Goal: Task Accomplishment & Management: Manage account settings

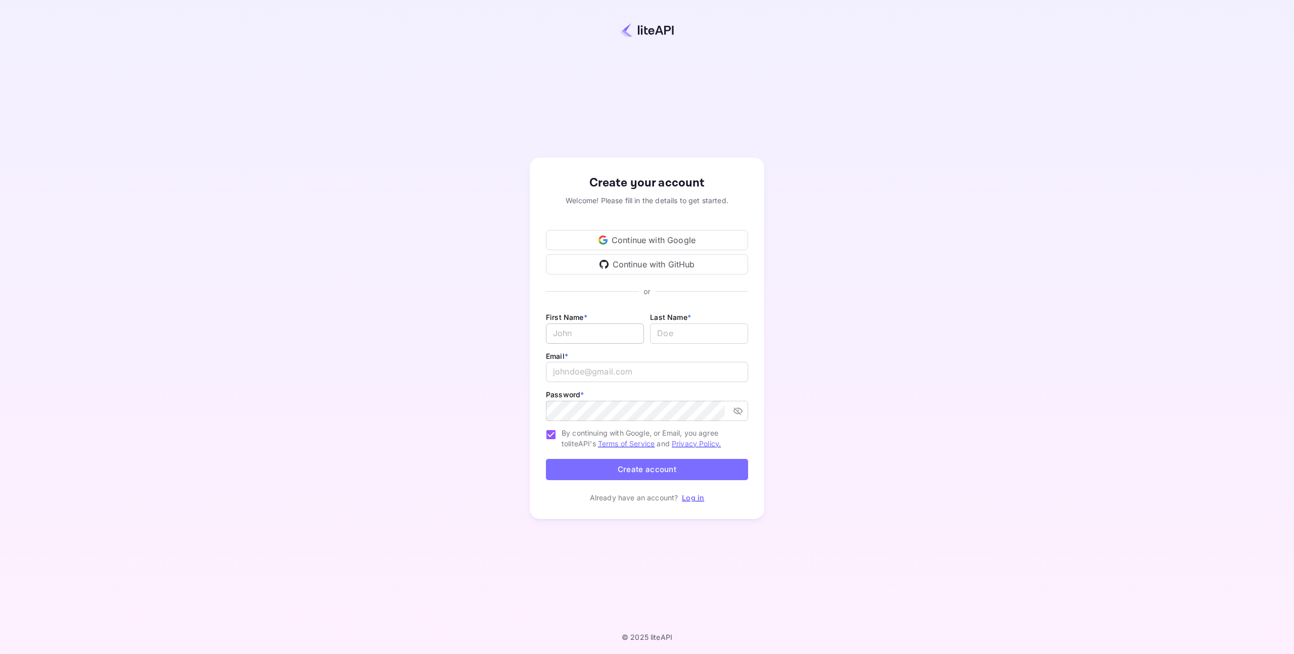
click at [601, 332] on input "Email *" at bounding box center [595, 334] width 98 height 20
click at [830, 400] on div "Create your account Welcome! Please fill in the details to get started. Continu…" at bounding box center [646, 338] width 1205 height 589
click at [619, 335] on input "Email *" at bounding box center [595, 334] width 98 height 20
type input "[PERSON_NAME]"
click at [724, 327] on input "lastName" at bounding box center [699, 334] width 98 height 20
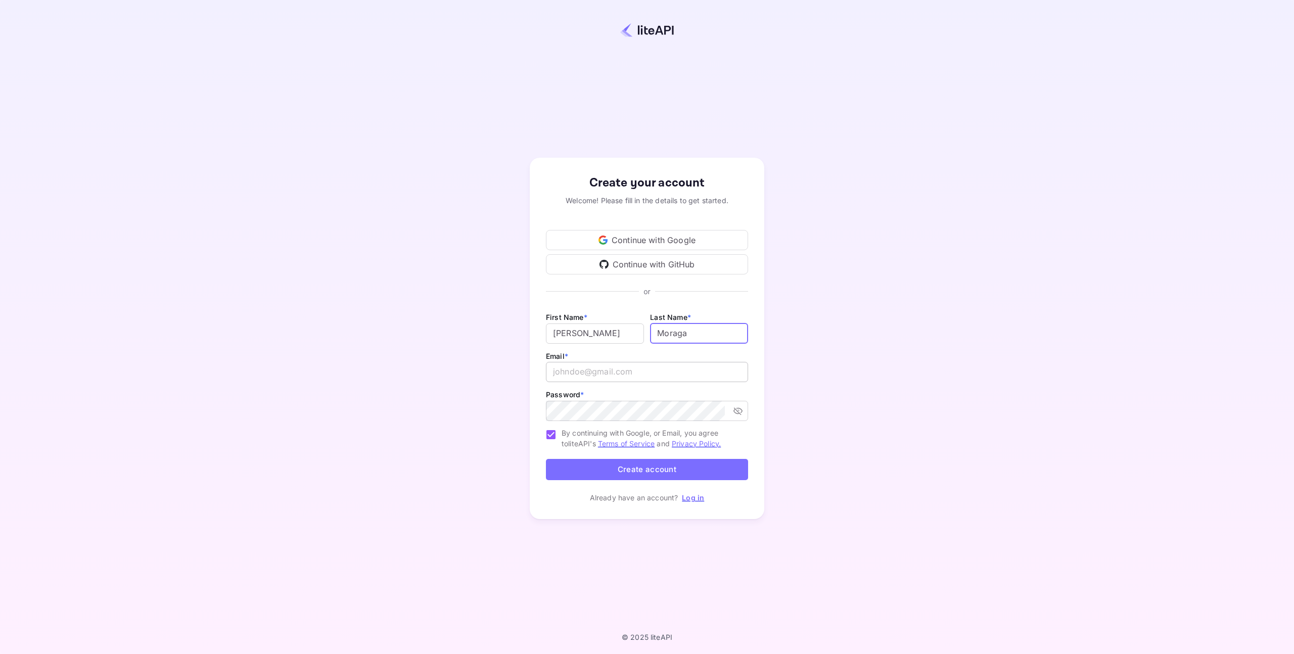
type input "Moraga"
click at [688, 365] on input "email" at bounding box center [647, 372] width 202 height 20
type input "[PERSON_NAME][EMAIL_ADDRESS][PERSON_NAME][DOMAIN_NAME]"
click at [615, 467] on button "Create account" at bounding box center [647, 470] width 202 height 22
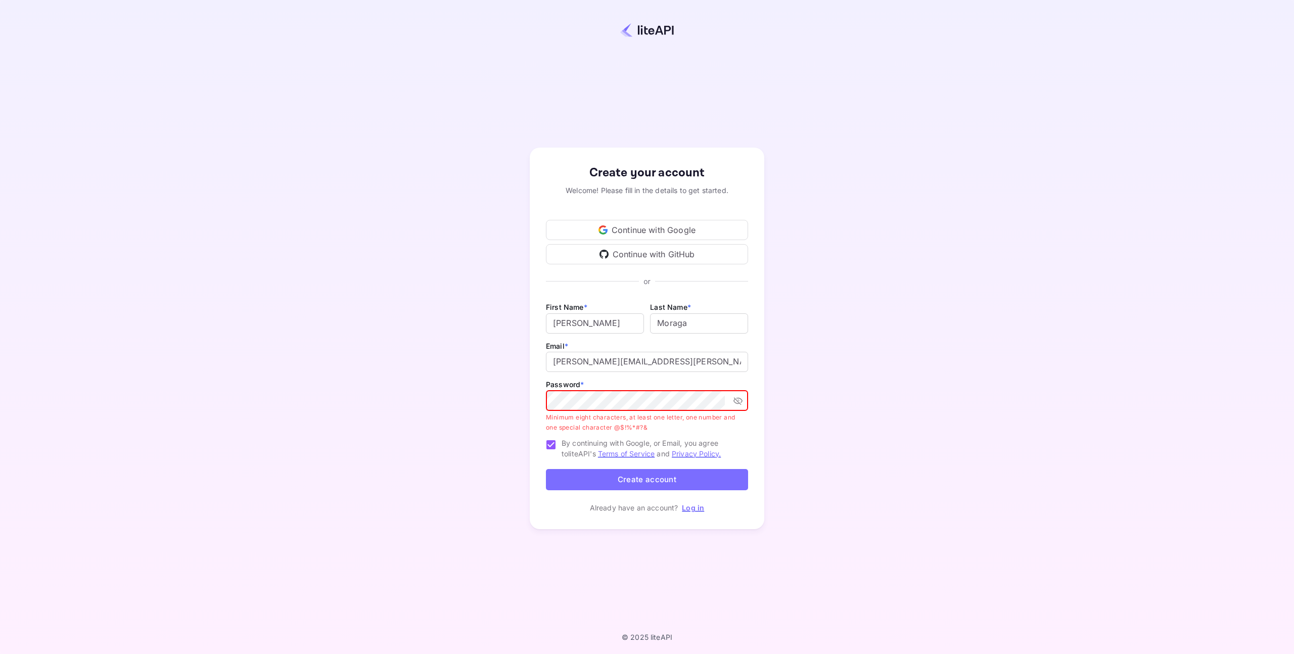
click at [523, 420] on div "Create your account Welcome! Please fill in the details to get started. Continu…" at bounding box center [646, 338] width 1205 height 589
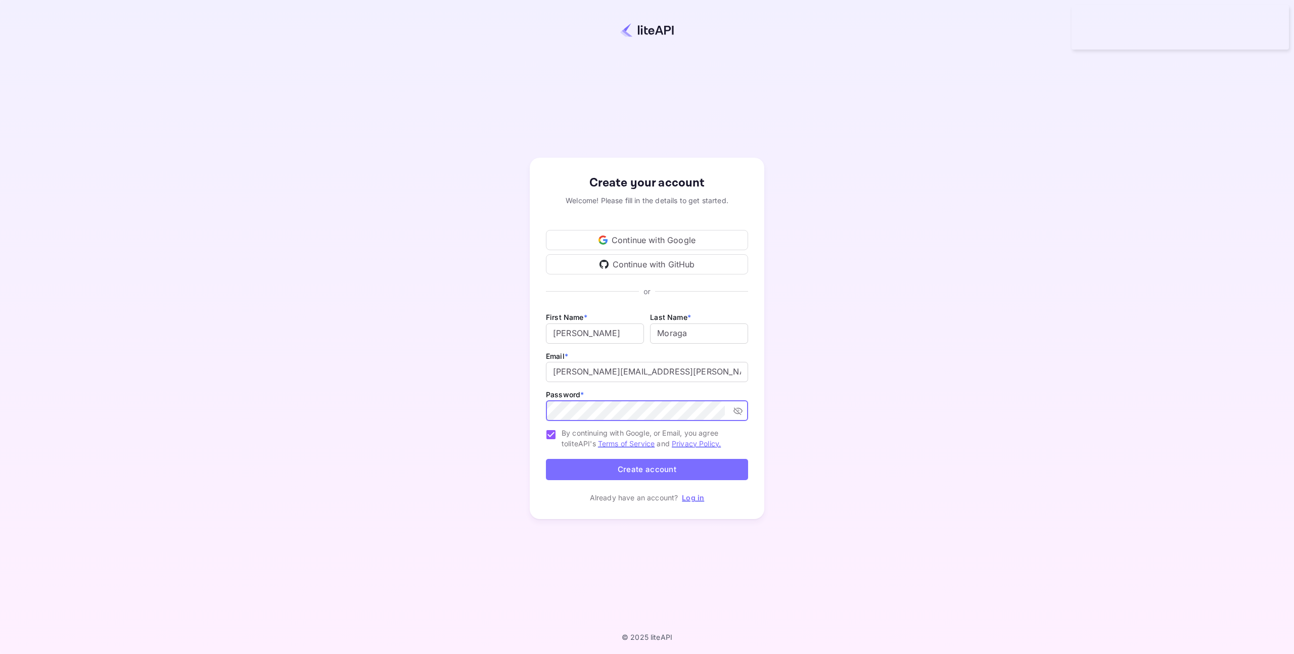
click at [657, 470] on button "Create account" at bounding box center [647, 470] width 202 height 22
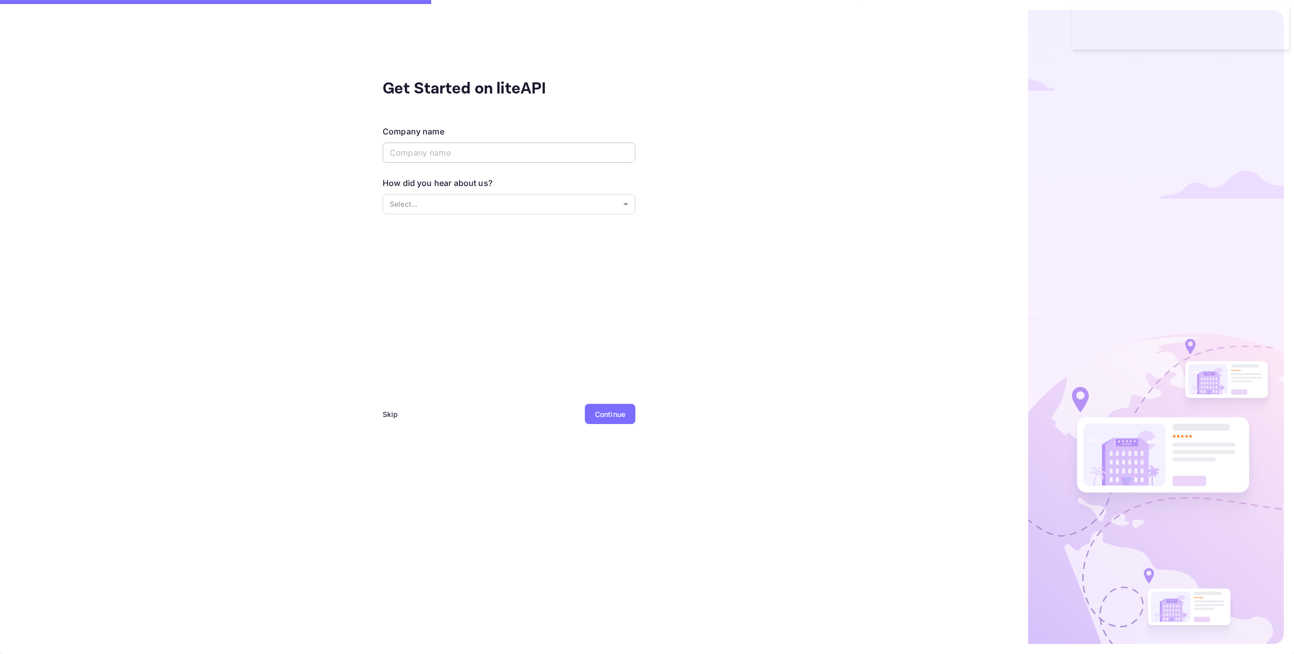
click at [553, 153] on input "text" at bounding box center [509, 153] width 253 height 20
click at [537, 197] on body "Get Started on liteAPI Company name ​ How did you hear about us? Select... ​ Sk…" at bounding box center [647, 327] width 1294 height 654
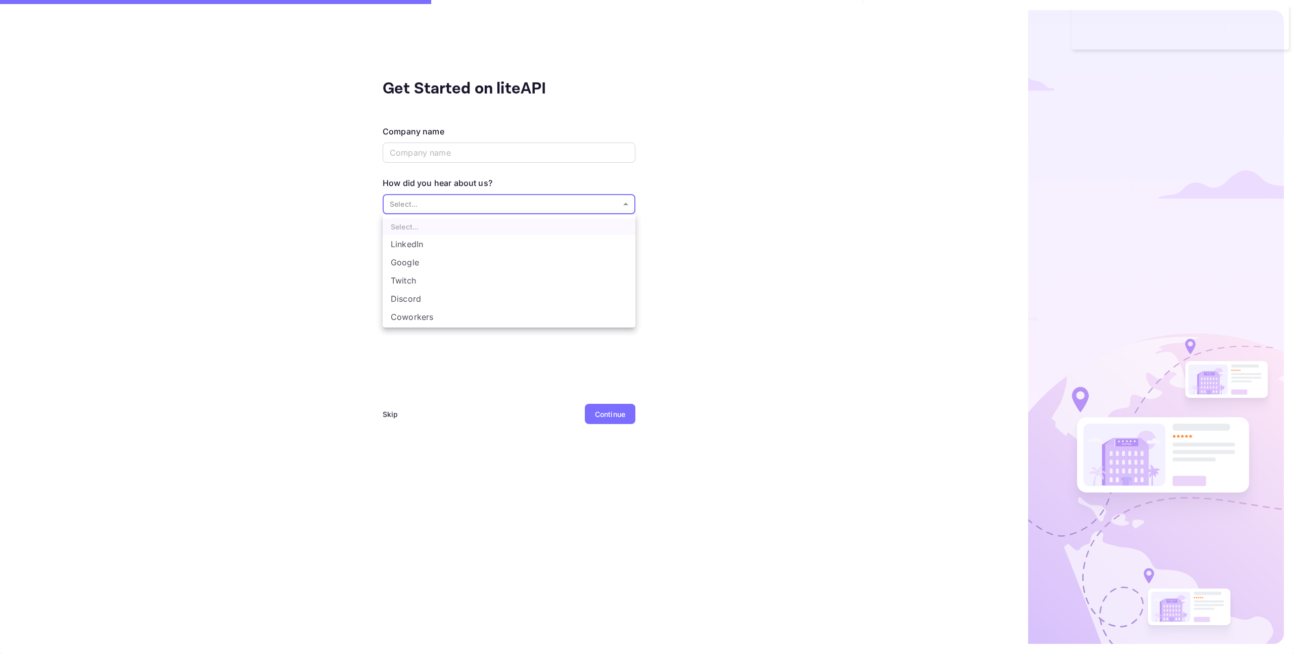
scroll to position [17, 0]
click at [494, 322] on li "Other..." at bounding box center [509, 318] width 253 height 18
type input "Other..."
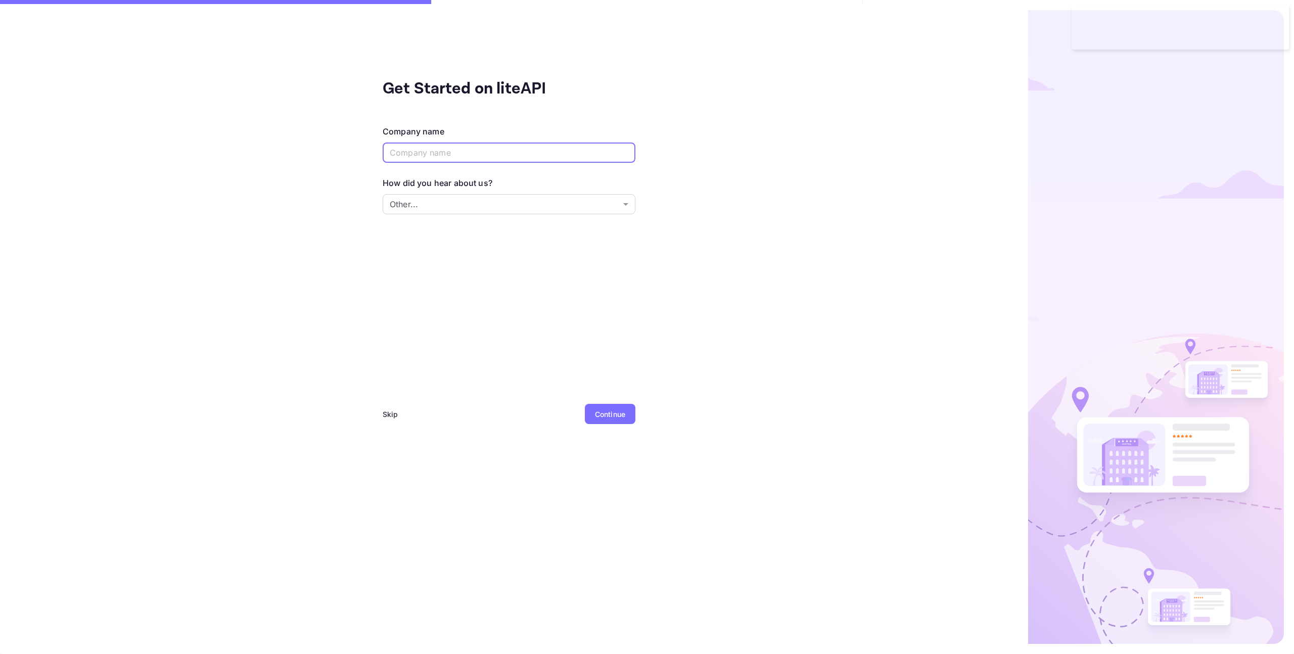
click at [465, 155] on input "text" at bounding box center [509, 153] width 253 height 20
type input "HBenchmark"
click at [602, 414] on div "Continue" at bounding box center [610, 414] width 30 height 11
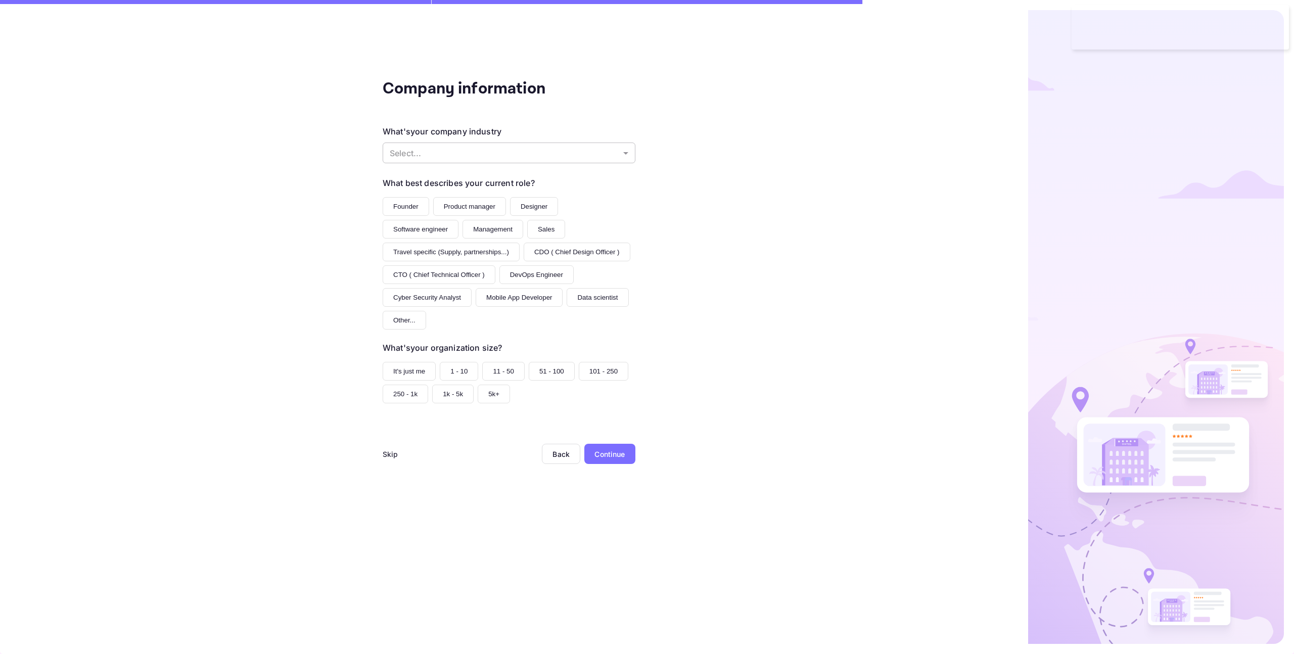
click at [499, 150] on body "Company information What's your company industry Select... ​ What best describe…" at bounding box center [647, 327] width 1294 height 654
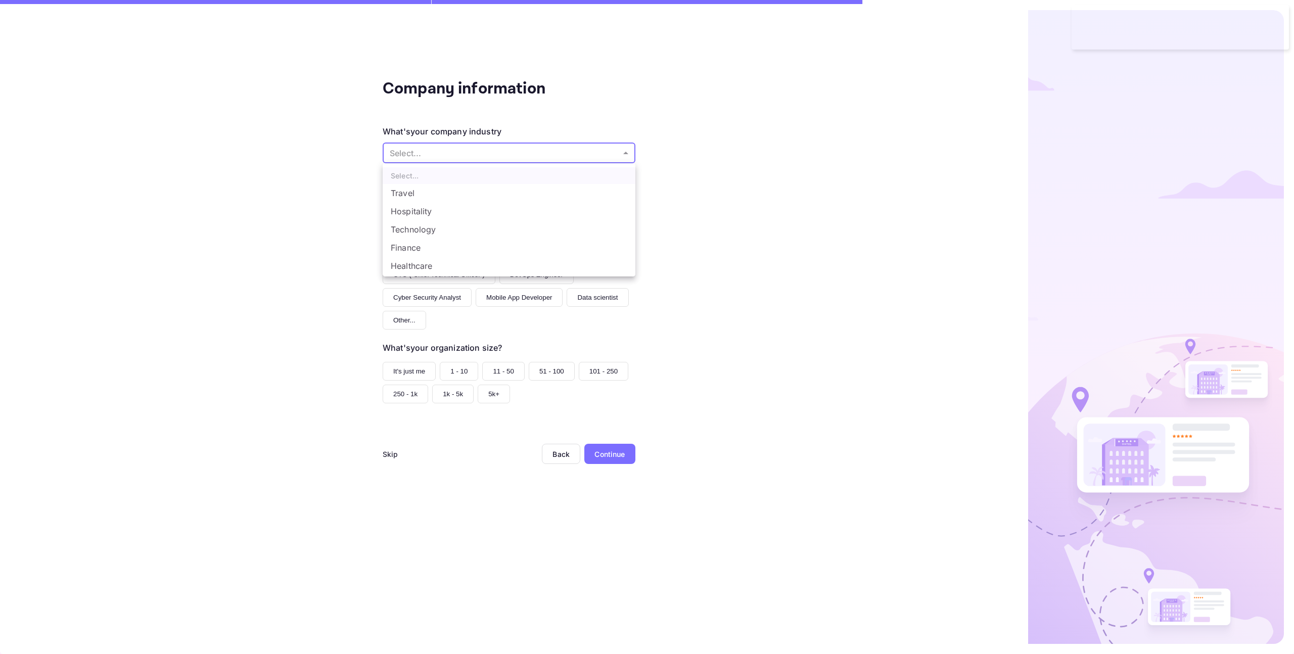
click at [486, 211] on li "Hospitality" at bounding box center [509, 211] width 253 height 18
type input "Hospitality"
click at [428, 228] on button "Software engineer" at bounding box center [421, 229] width 76 height 19
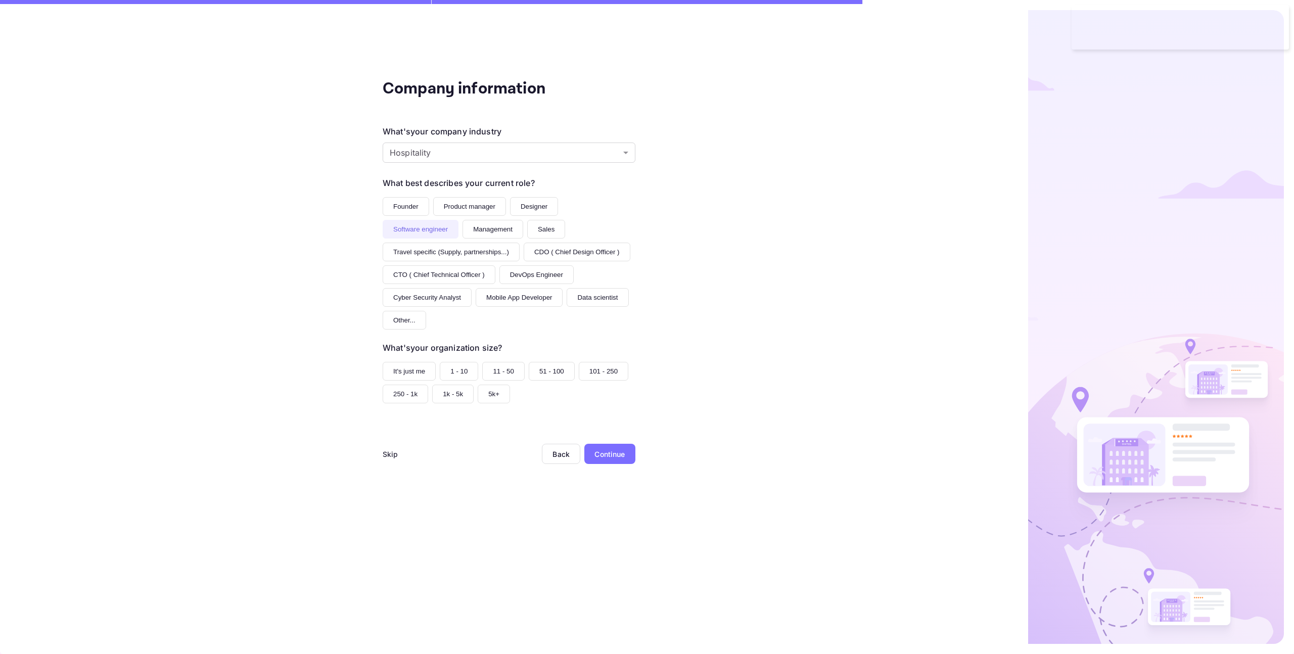
click at [469, 371] on button "1 - 10" at bounding box center [459, 371] width 38 height 19
click at [388, 455] on div "Skip" at bounding box center [391, 454] width 16 height 11
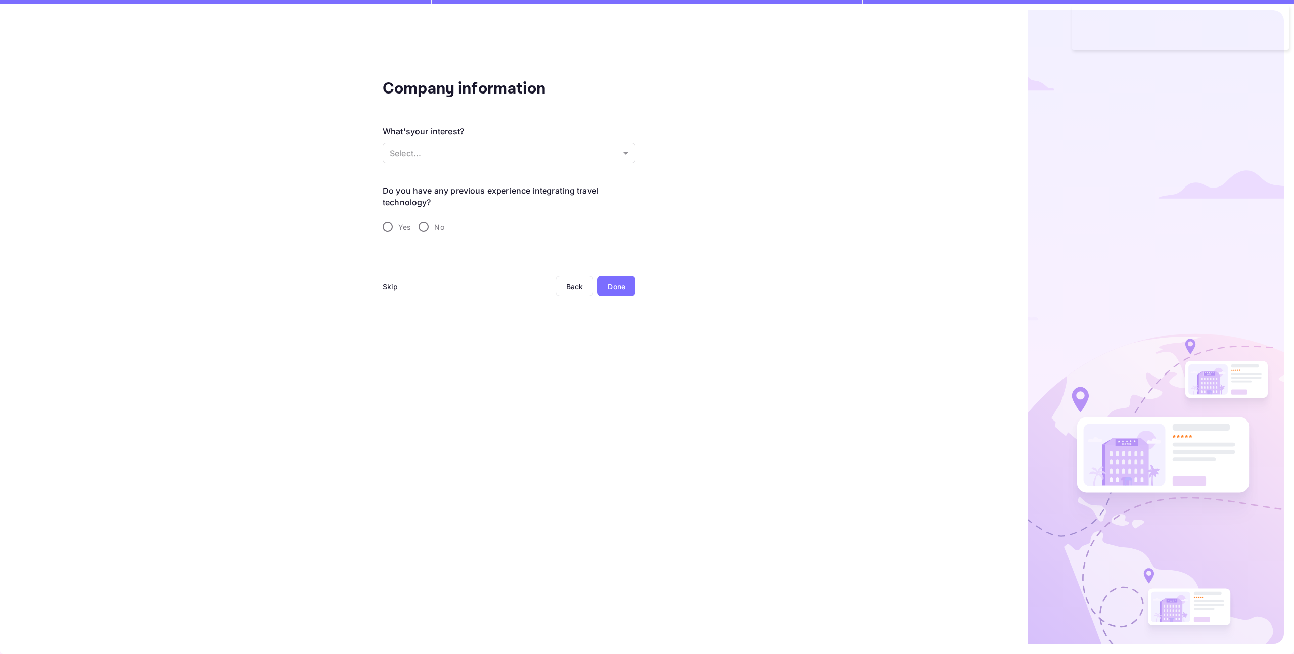
click at [391, 287] on div "Skip" at bounding box center [391, 286] width 16 height 11
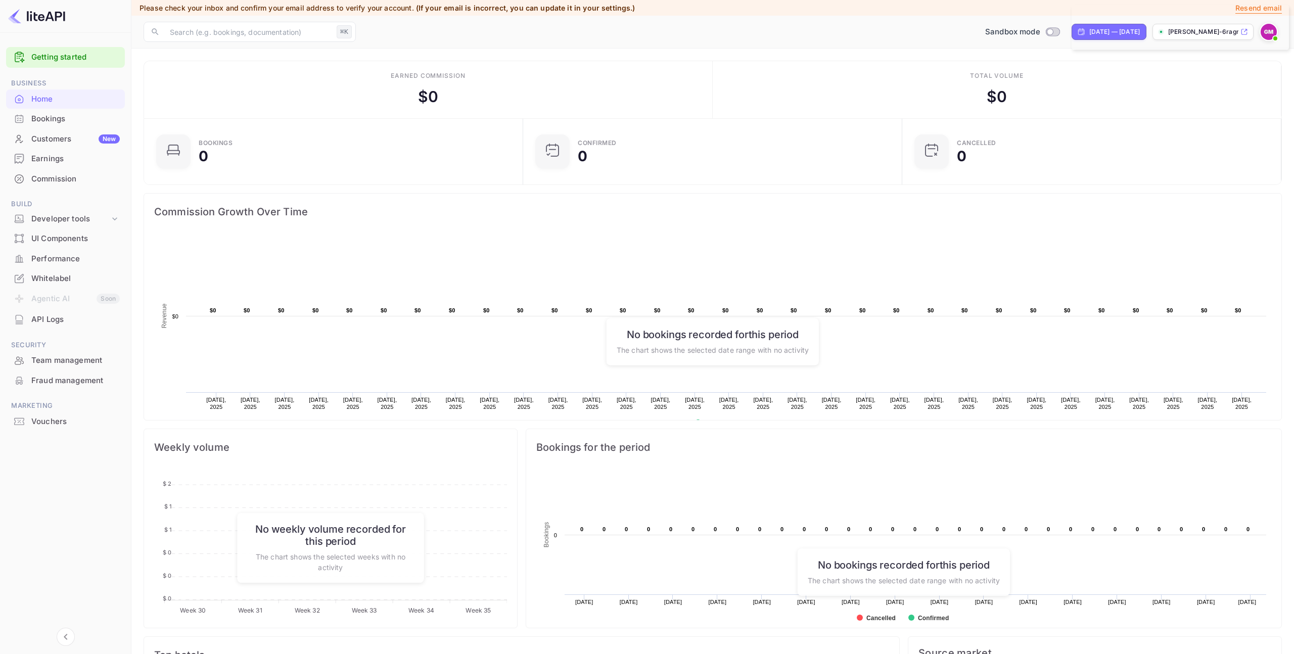
click at [51, 122] on div "Bookings" at bounding box center [75, 119] width 88 height 12
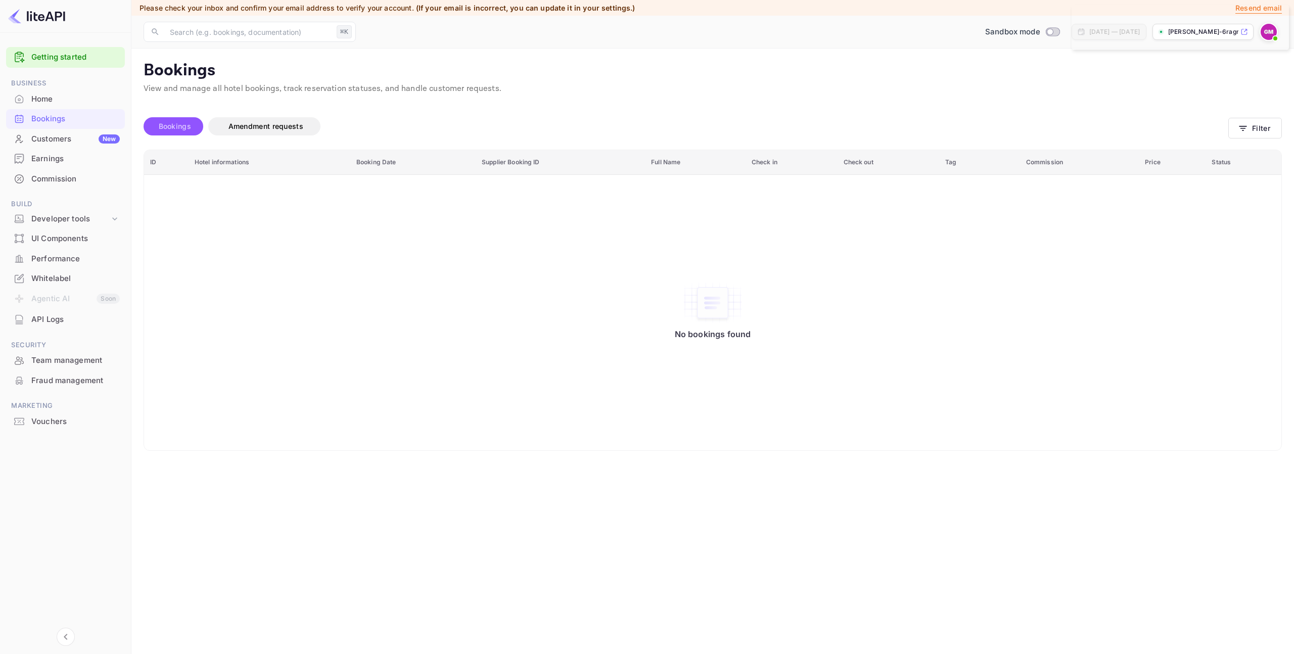
click at [189, 126] on span "Bookings" at bounding box center [175, 126] width 32 height 9
click at [259, 125] on span "Amendment requests" at bounding box center [265, 126] width 75 height 9
click at [171, 129] on span "Bookings" at bounding box center [175, 126] width 32 height 9
click at [1040, 30] on input "Switch to Production mode" at bounding box center [1050, 31] width 20 height 7
checkbox input "false"
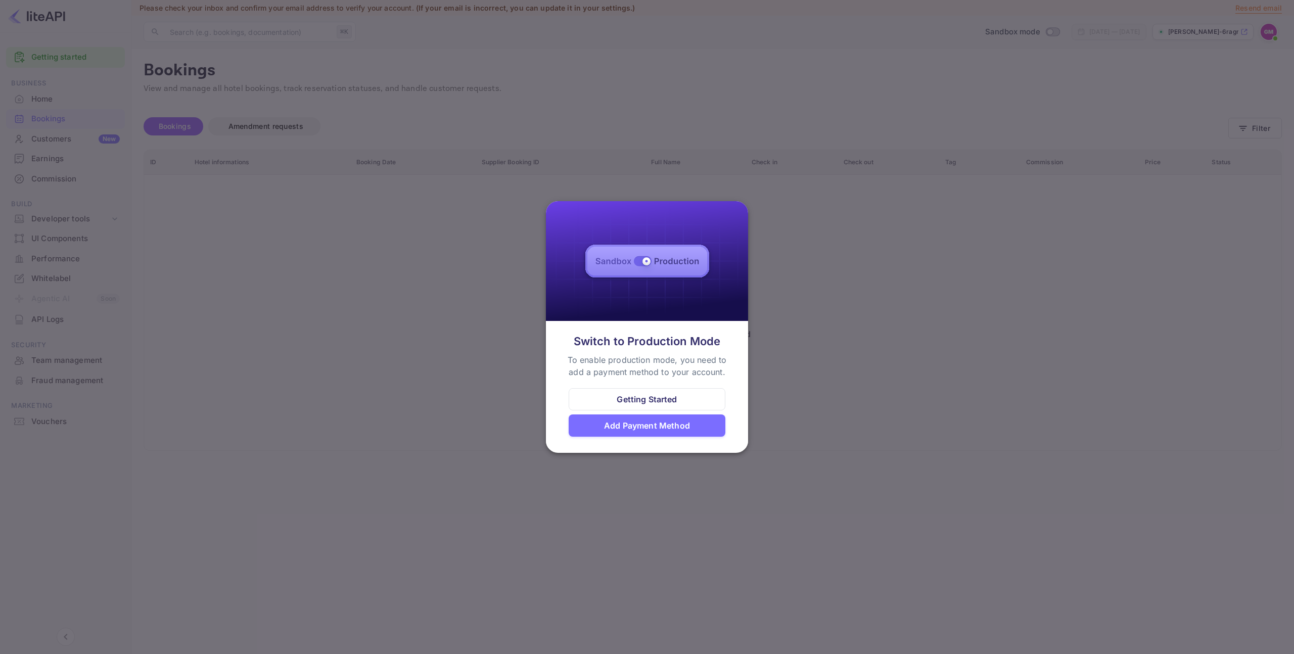
click at [698, 428] on div "Add Payment Method" at bounding box center [647, 426] width 157 height 22
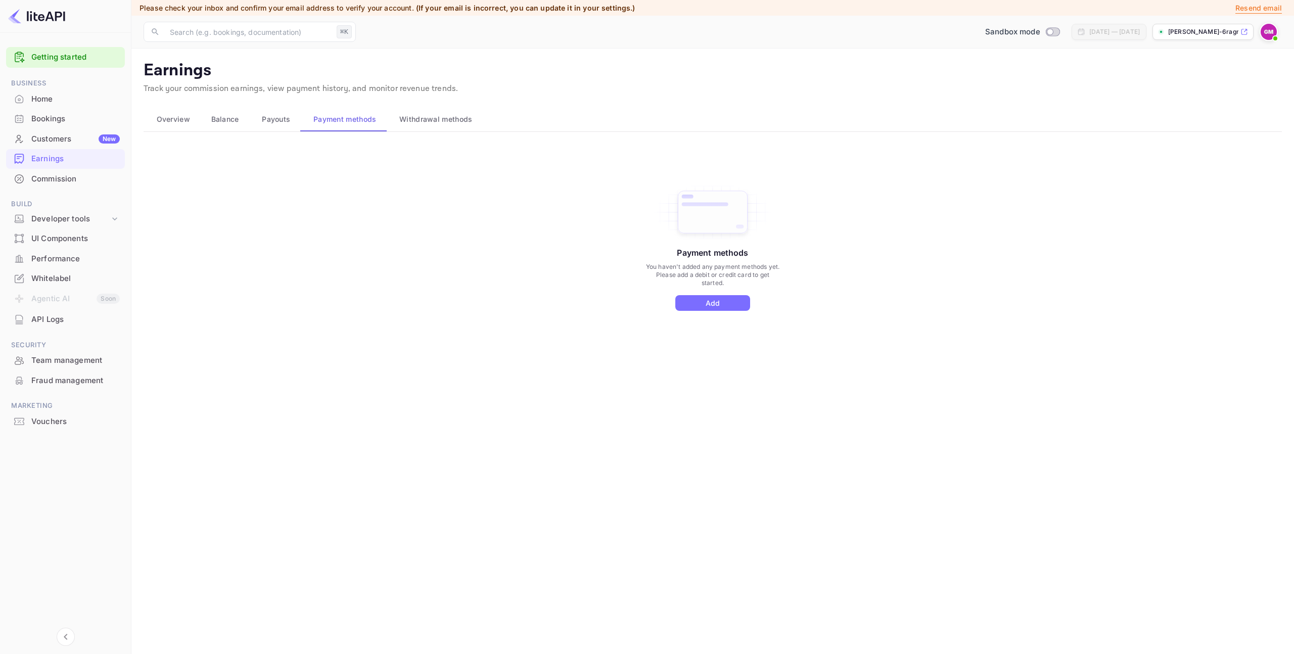
click at [251, 119] on button "Payouts" at bounding box center [275, 119] width 52 height 24
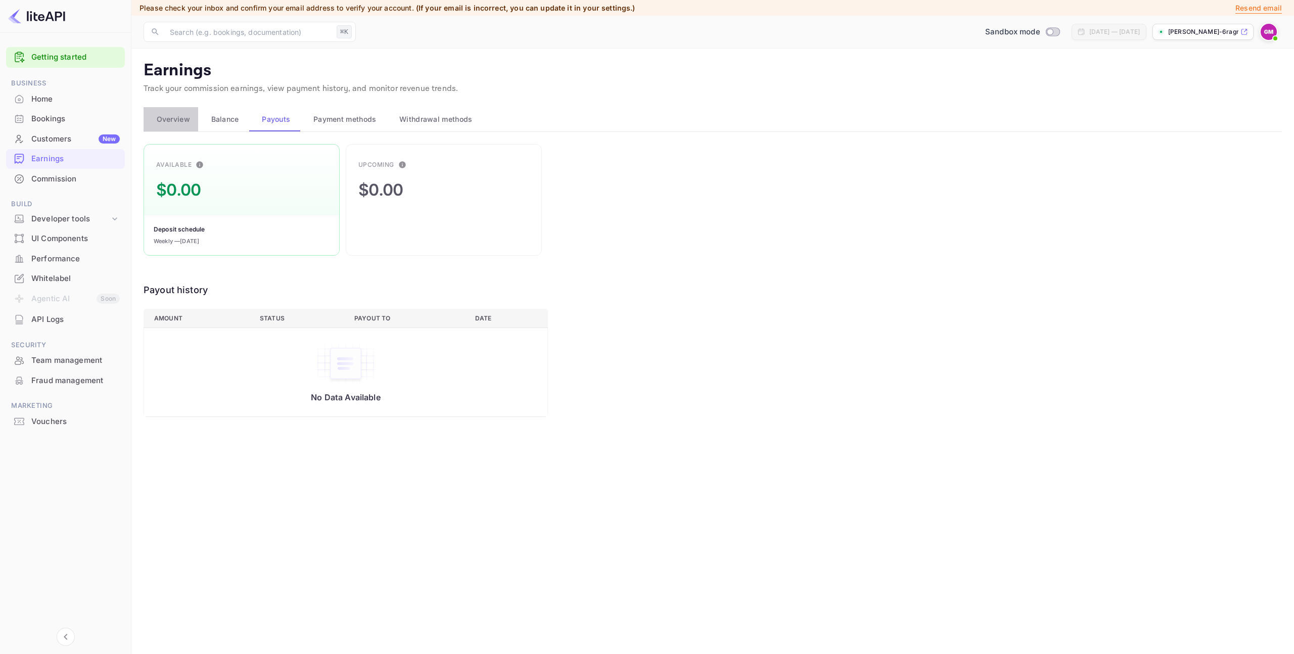
click at [197, 124] on button "Overview" at bounding box center [171, 119] width 55 height 24
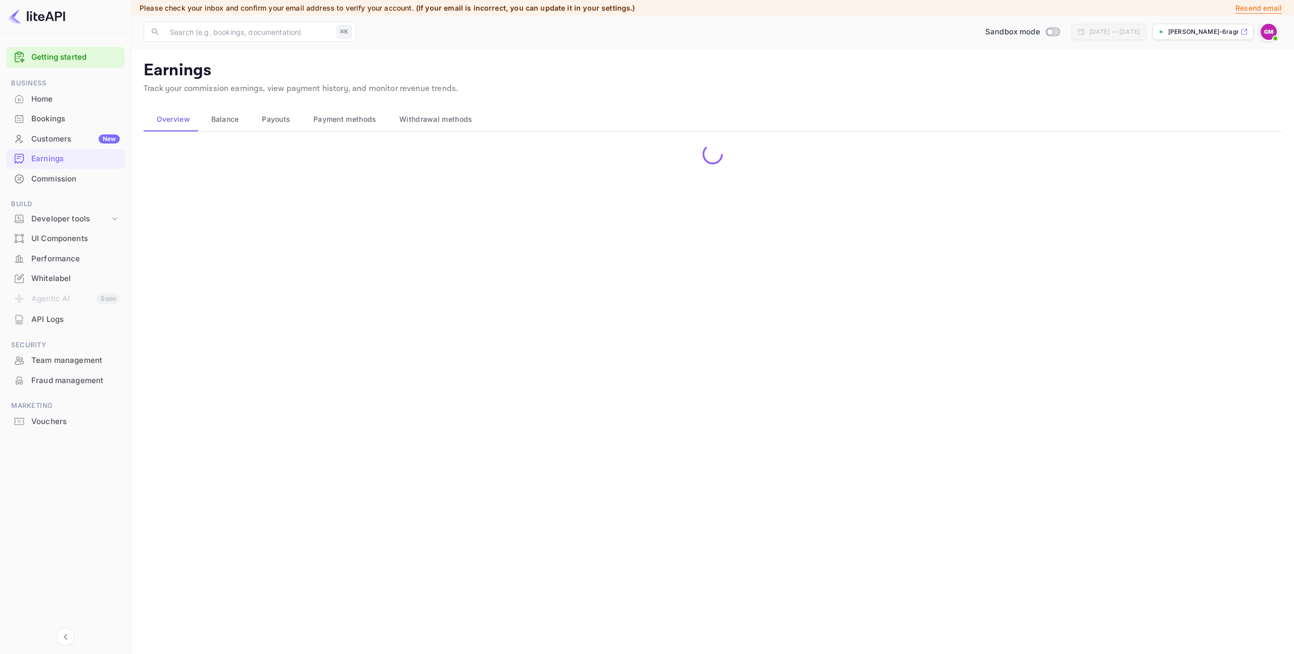
click at [178, 124] on span "Overview" at bounding box center [173, 119] width 33 height 12
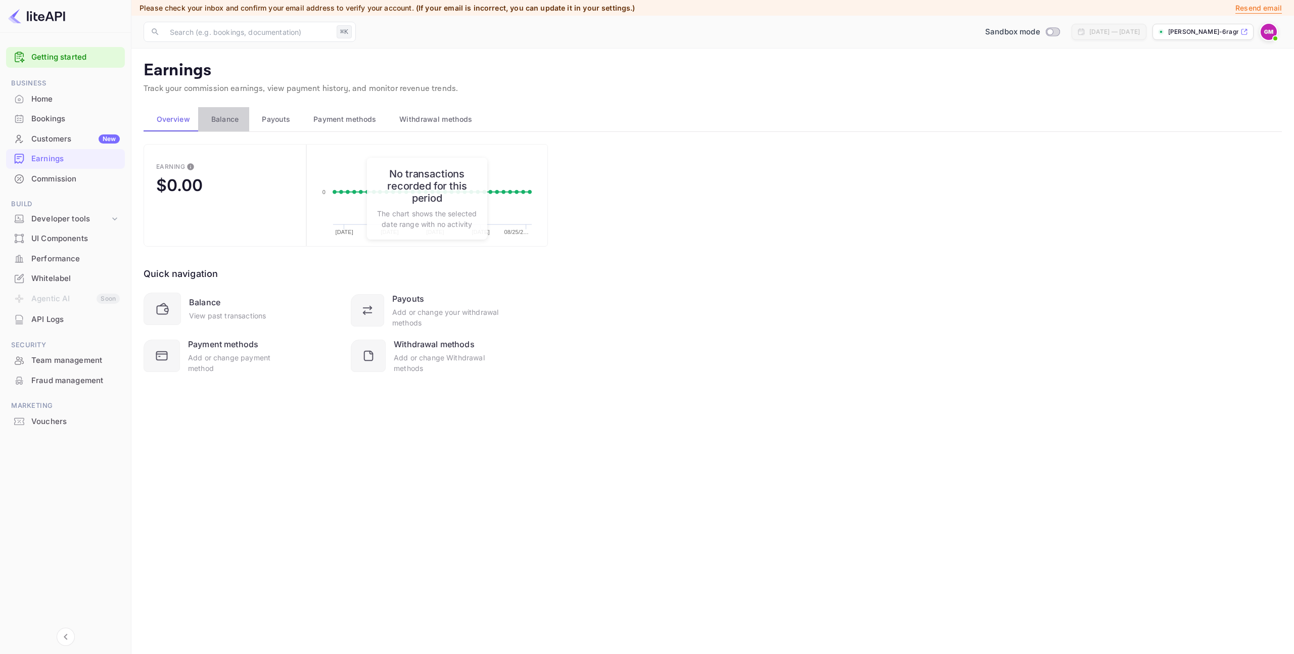
click at [245, 108] on button "Balance" at bounding box center [223, 119] width 51 height 24
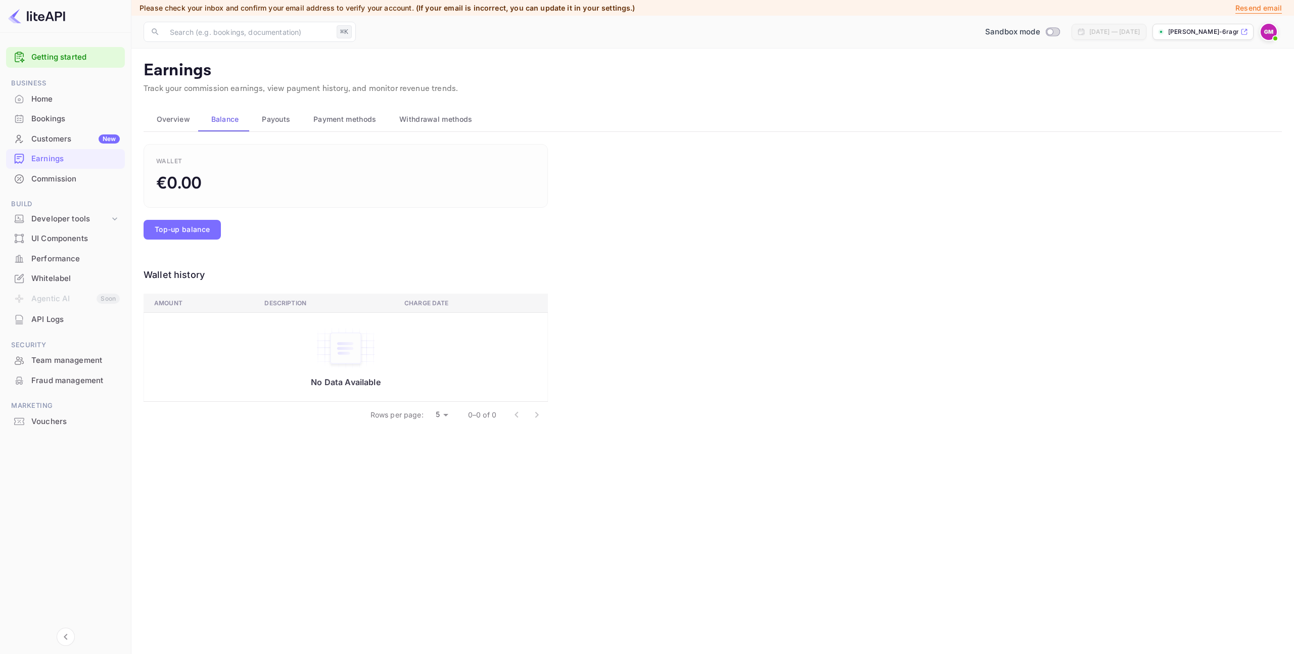
click at [288, 108] on button "Payouts" at bounding box center [275, 119] width 52 height 24
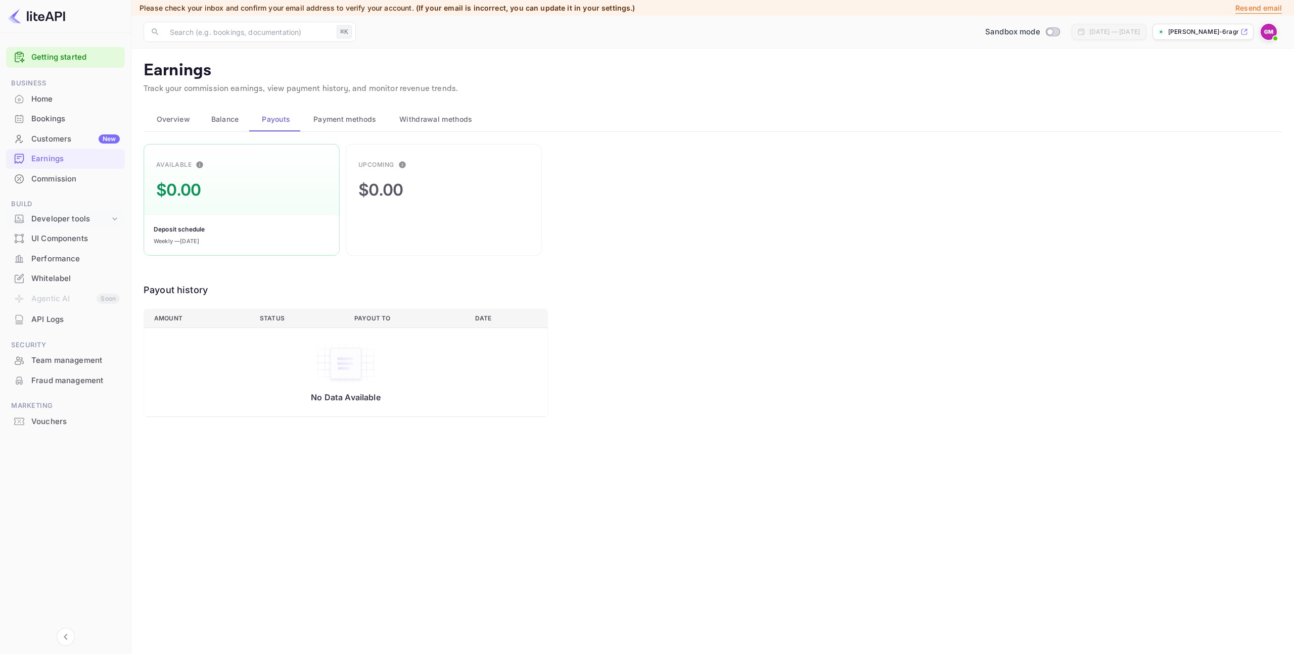
click at [111, 221] on icon at bounding box center [115, 219] width 10 height 10
click at [100, 235] on p "API docs and SDKs" at bounding box center [68, 236] width 66 height 11
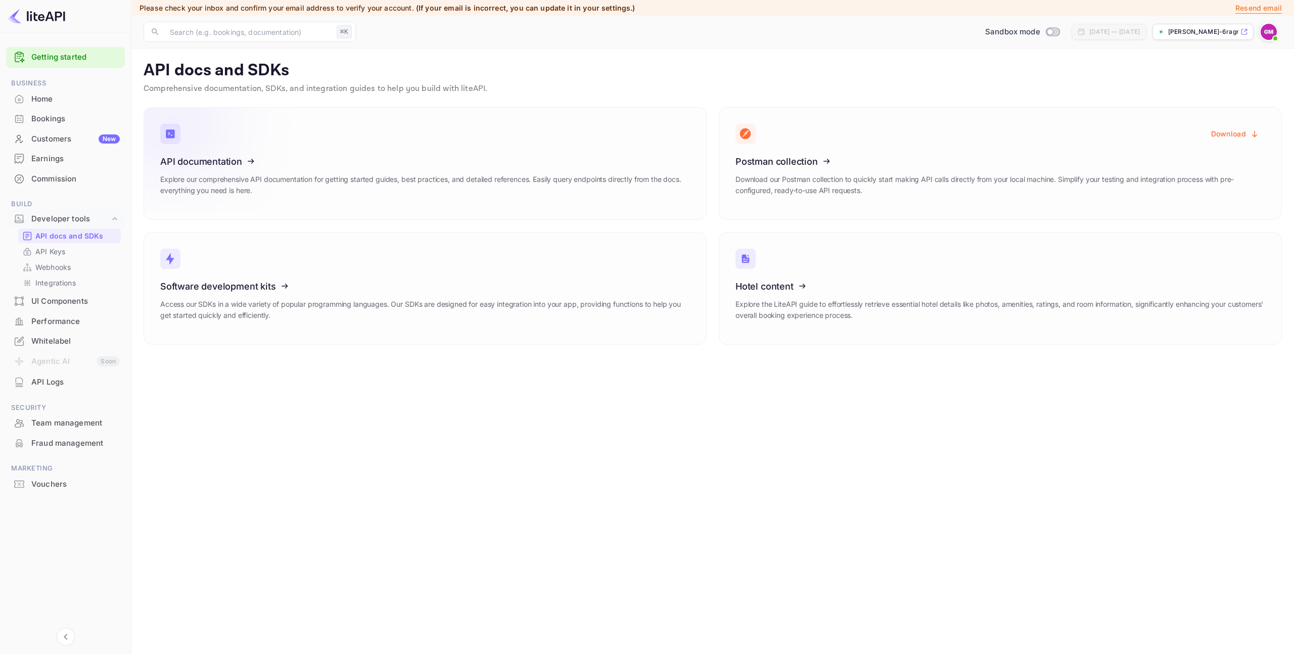
click at [379, 129] on link "API documentation Explore our comprehensive API documentation for getting start…" at bounding box center [425, 163] width 563 height 113
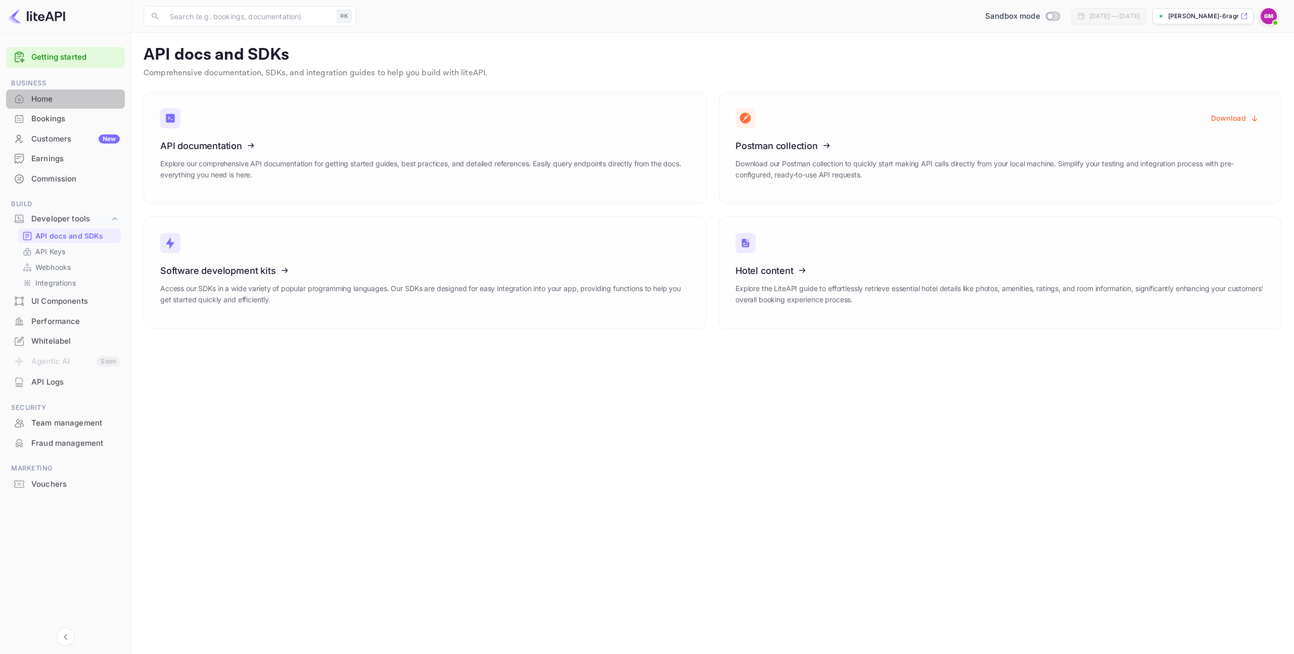
click at [61, 105] on div "Home" at bounding box center [65, 99] width 119 height 20
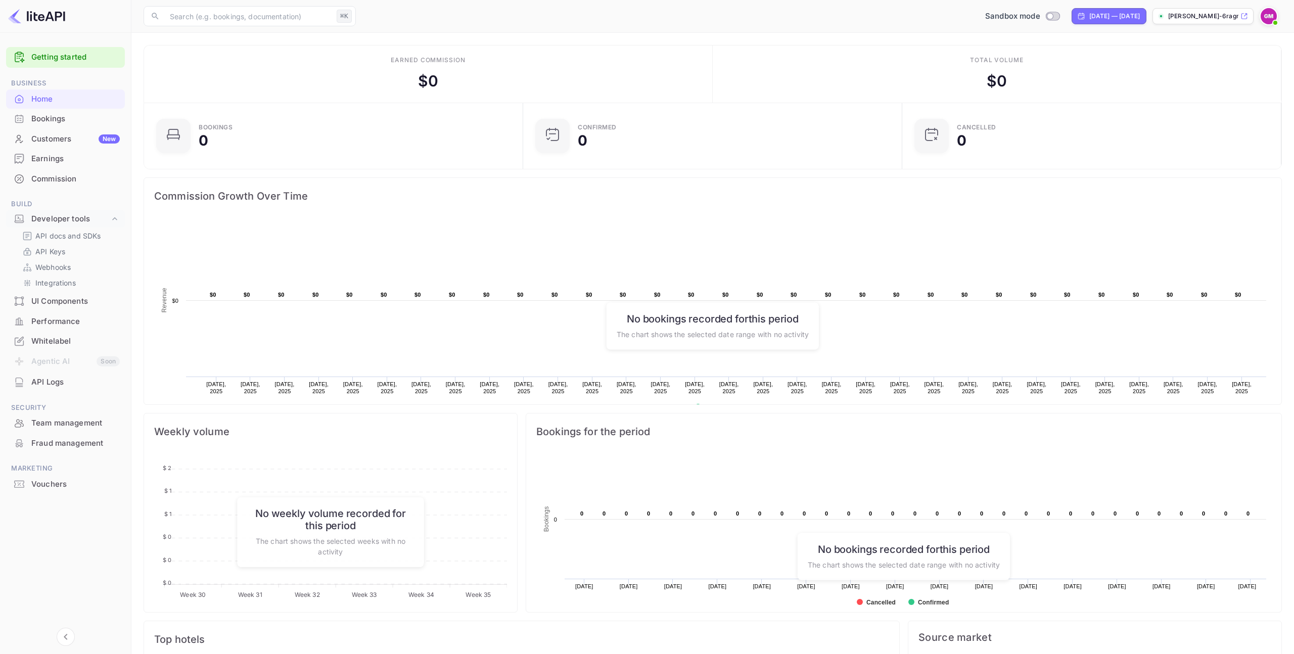
click at [1200, 14] on p "[PERSON_NAME]-6ragm.n..." at bounding box center [1203, 16] width 70 height 9
click at [1271, 15] on img at bounding box center [1269, 16] width 16 height 16
click at [1240, 74] on div "Settings" at bounding box center [1220, 80] width 116 height 24
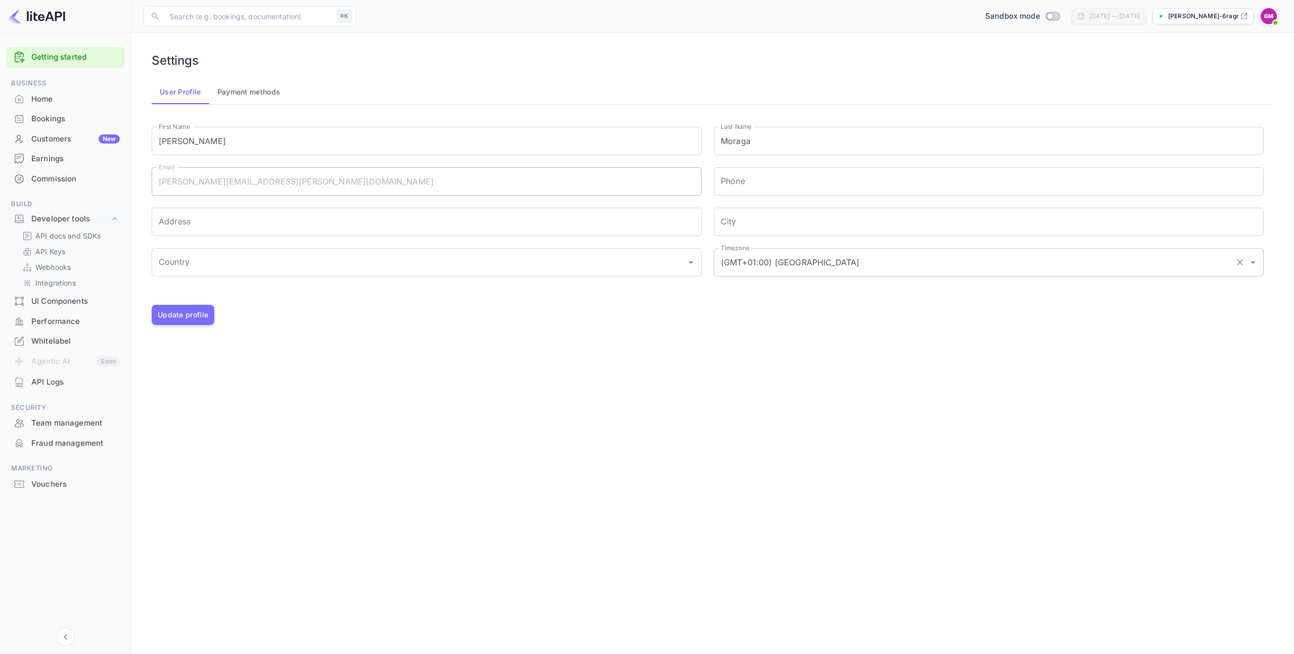
click at [882, 274] on div "(GMT+01:00) Madrid Timezone" at bounding box center [989, 262] width 550 height 28
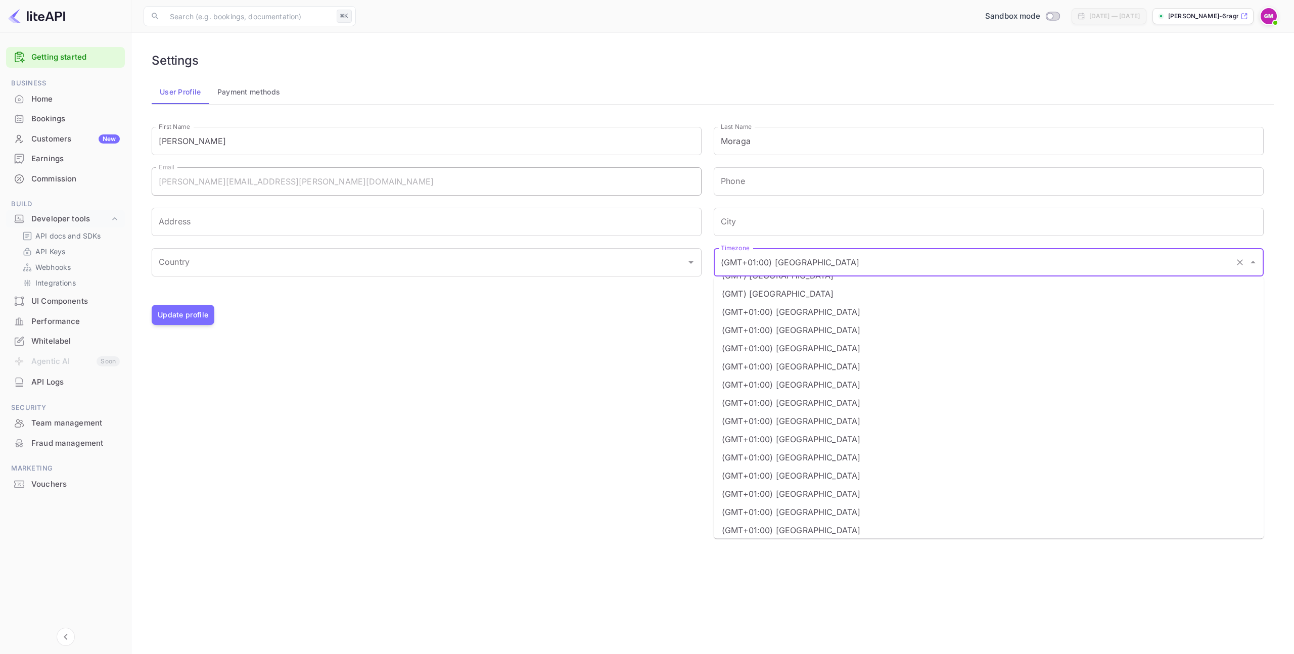
scroll to position [596, 0]
click at [781, 496] on li "(GMT+01:00) [GEOGRAPHIC_DATA]" at bounding box center [989, 494] width 550 height 18
type input "(GMT+01:00) [GEOGRAPHIC_DATA]"
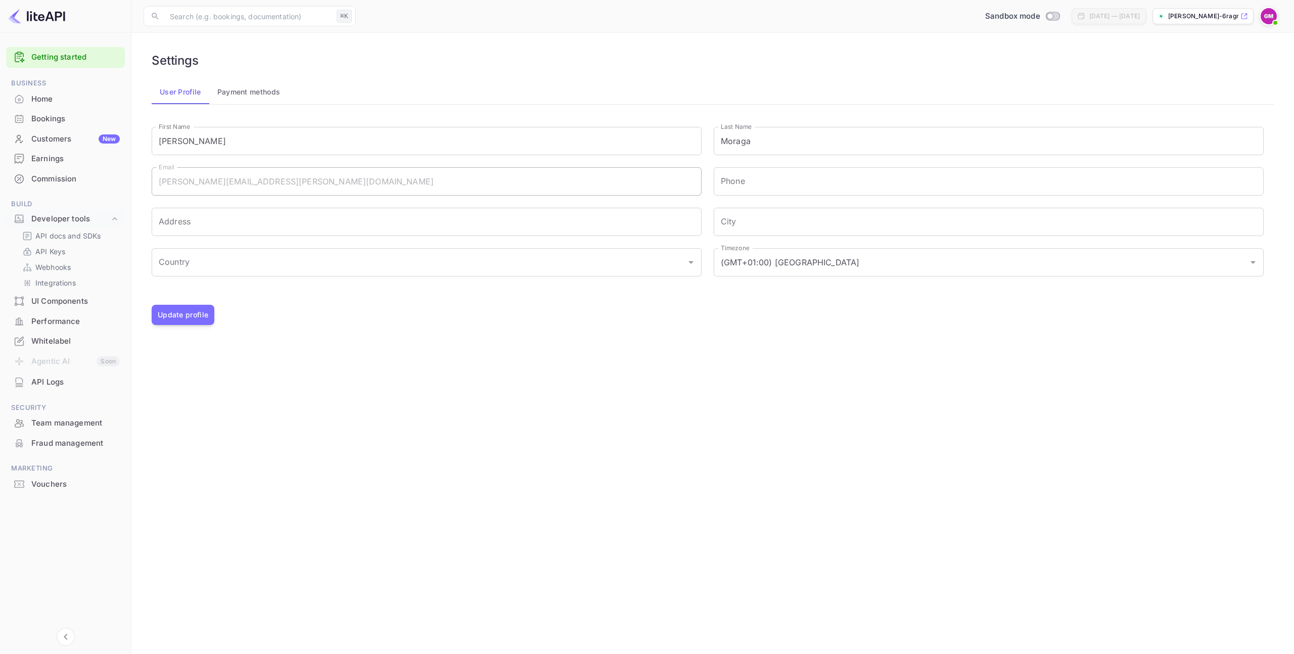
click at [823, 427] on main "Settings User Profile Payment methods First Name Gabriel First Name Last Name M…" at bounding box center [712, 343] width 1163 height 621
click at [190, 317] on button "Update profile" at bounding box center [183, 315] width 63 height 20
click at [259, 78] on div "Settings User Profile Payment methods Your personal information has been change…" at bounding box center [713, 189] width 1138 height 288
click at [259, 80] on button "Payment methods" at bounding box center [248, 92] width 79 height 24
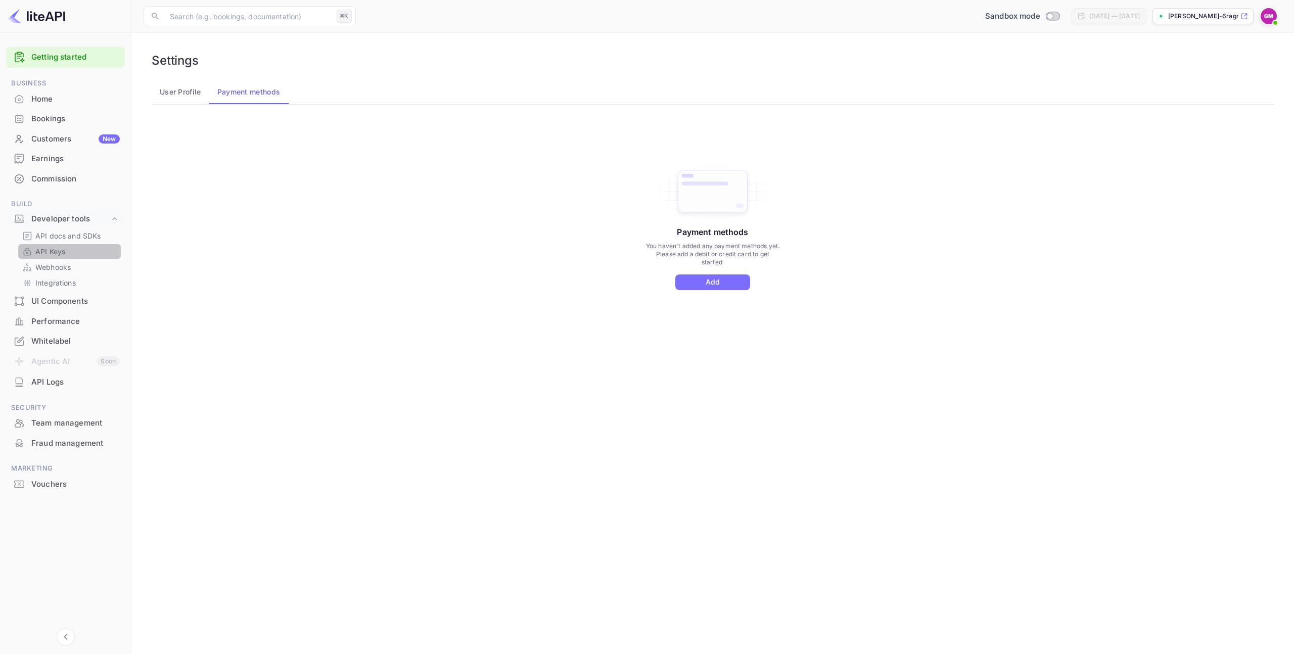
click at [65, 251] on p "API Keys" at bounding box center [50, 251] width 30 height 11
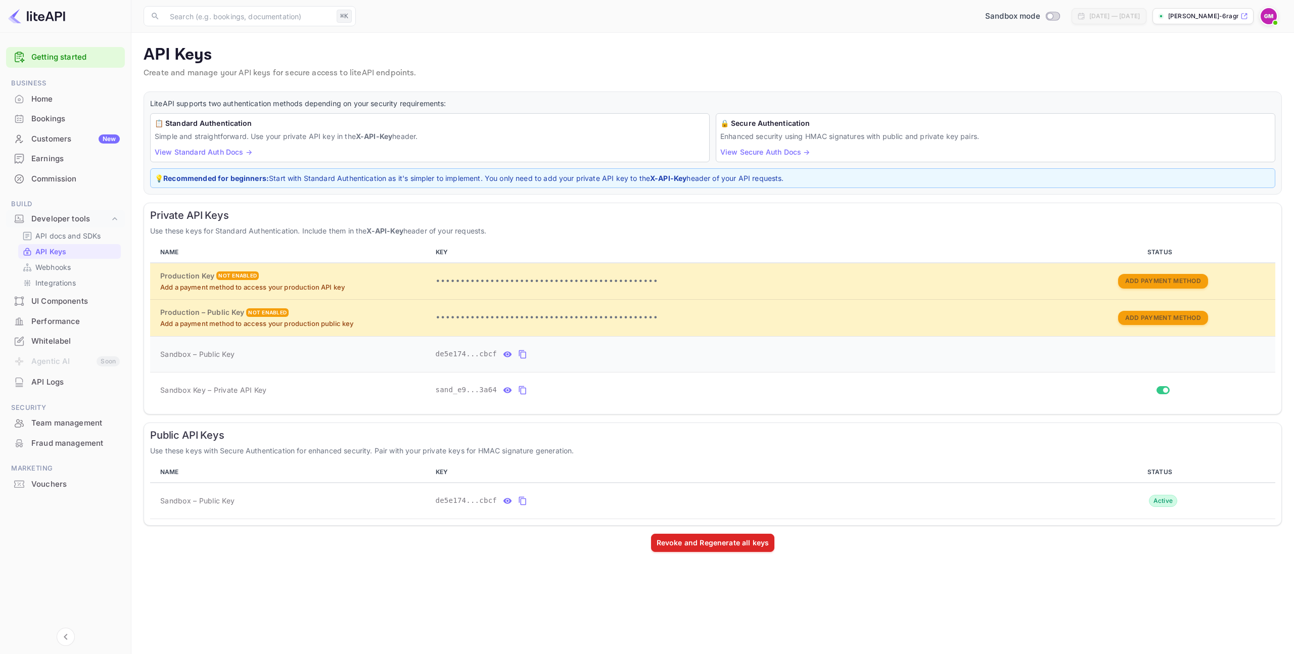
click at [521, 352] on icon "private api keys table" at bounding box center [522, 354] width 7 height 9
click at [605, 525] on div "Public API Keys Use these keys with Secure Authentication for enhanced security…" at bounding box center [713, 474] width 1138 height 103
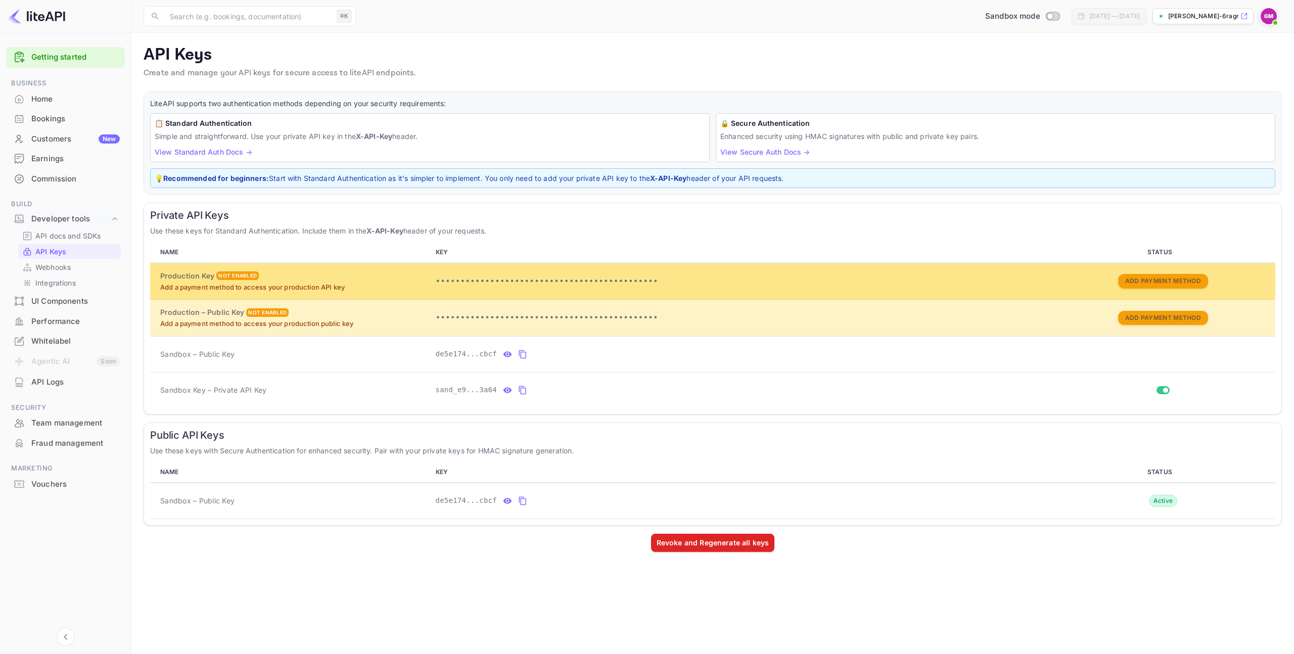
click at [472, 286] on p "•••••••••••••••••••••••••••••••••••••••••••••" at bounding box center [741, 281] width 611 height 12
